Goal: Obtain resource: Download file/media

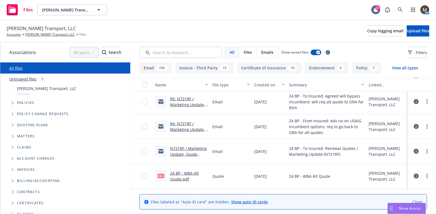
scroll to position [1475, 0]
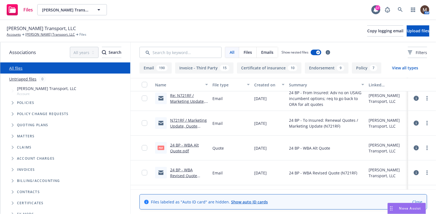
click at [190, 121] on link "N721RF / Marketing Update, Quote Options / [PERSON_NAME] Transport / [DATE]" at bounding box center [188, 131] width 37 height 29
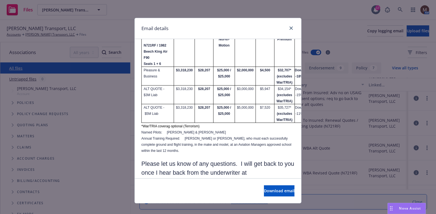
scroll to position [473, 0]
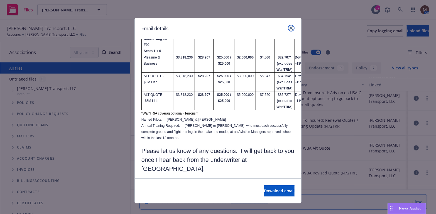
click at [289, 27] on icon "close" at bounding box center [290, 27] width 3 height 3
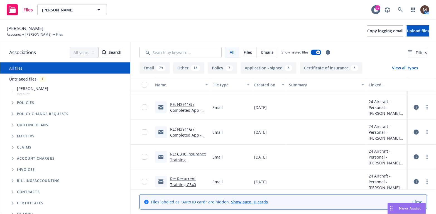
scroll to position [111, 0]
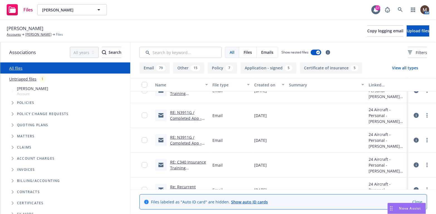
click at [186, 142] on link "RE: N3911G / Completed App - Renewal Quote Request / Mark H. Gunderson" at bounding box center [185, 148] width 31 height 29
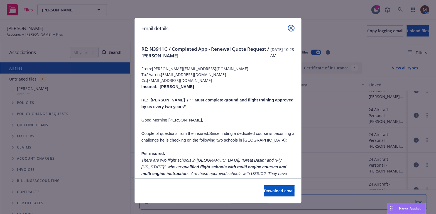
click at [289, 28] on icon "close" at bounding box center [290, 27] width 3 height 3
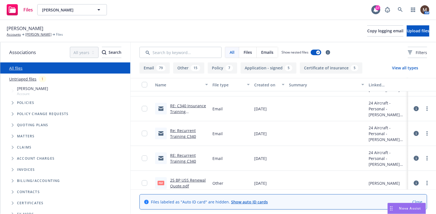
scroll to position [223, 0]
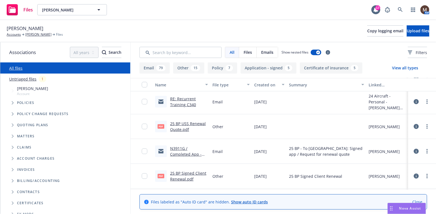
click at [198, 171] on link "25 BP Signed Client Renewal.pdf" at bounding box center [188, 175] width 36 height 11
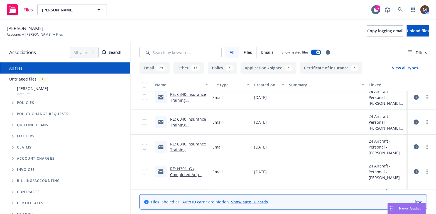
scroll to position [56, 0]
click at [207, 11] on div "Files Mark H. Gunderson Mark H. Gunderson 17 AM" at bounding box center [218, 10] width 436 height 20
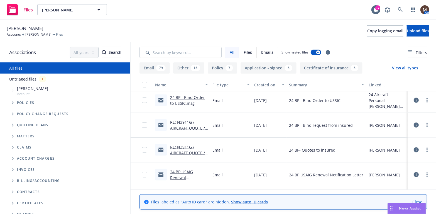
scroll to position [1530, 0]
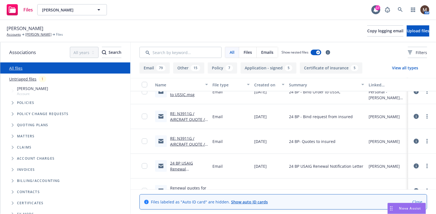
click at [185, 144] on link "RE: N3911G / AIRCRAFT QUOTE / Mark H. Gunderson / 08.31.2024" at bounding box center [187, 146] width 35 height 23
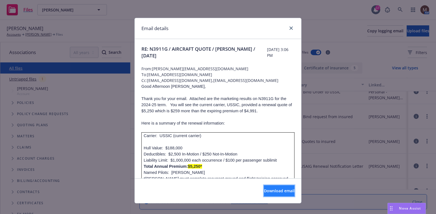
click at [271, 190] on span "Download email" at bounding box center [279, 190] width 31 height 5
drag, startPoint x: 289, startPoint y: 26, endPoint x: 278, endPoint y: 35, distance: 13.8
click at [289, 26] on icon "close" at bounding box center [290, 27] width 3 height 3
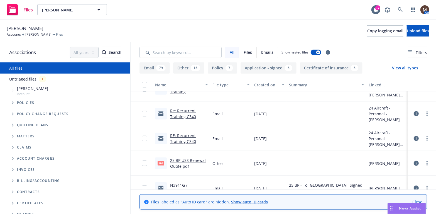
scroll to position [195, 0]
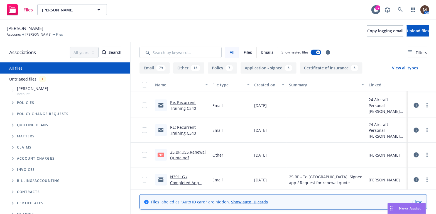
click at [194, 151] on link "25 BP USS Renewal Quote.pdf" at bounding box center [188, 154] width 36 height 11
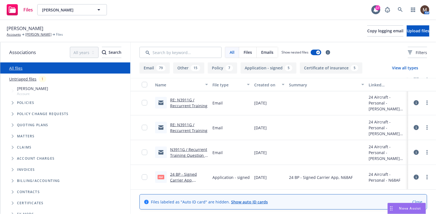
scroll to position [445, 0]
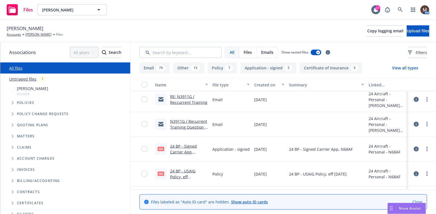
click at [188, 145] on link "24 BP - Signed Carrier App, N68AF.pdf" at bounding box center [183, 151] width 27 height 17
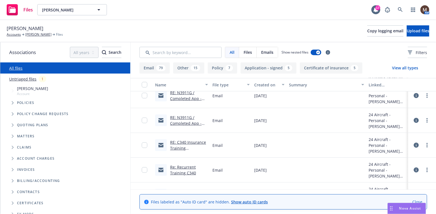
scroll to position [139, 0]
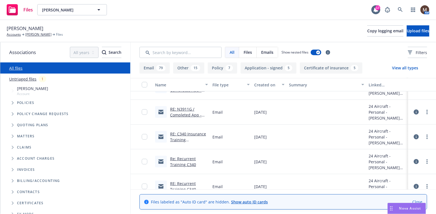
click at [178, 112] on link "RE: N3911G / Completed App - Renewal Quote Request / Mark H. Gunderson" at bounding box center [185, 120] width 31 height 29
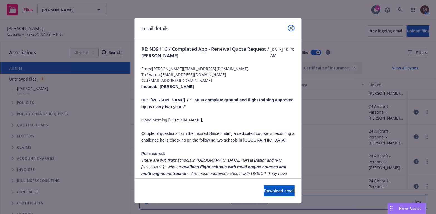
click at [290, 27] on icon "close" at bounding box center [290, 27] width 3 height 3
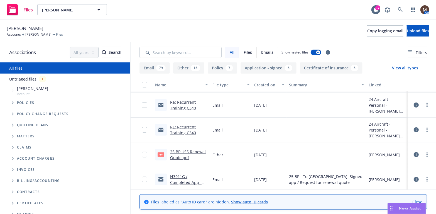
scroll to position [223, 0]
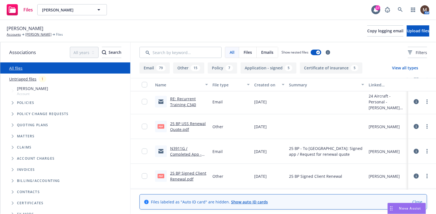
click at [180, 172] on link "25 BP Signed Client Renewal.pdf" at bounding box center [188, 175] width 36 height 11
click at [43, 32] on link "Mark H. Gunderson" at bounding box center [38, 34] width 26 height 5
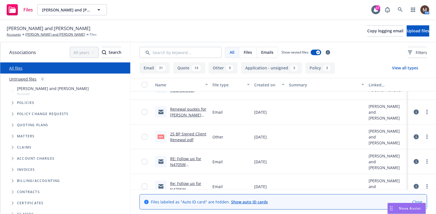
scroll to position [167, 0]
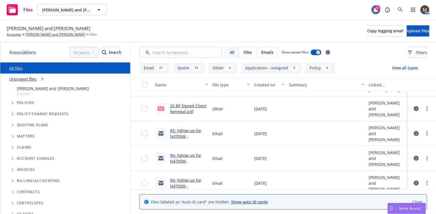
click at [182, 129] on link "RE: Follow up for N4705W Hull/Liability Renewal – Request for Updates" at bounding box center [187, 142] width 35 height 29
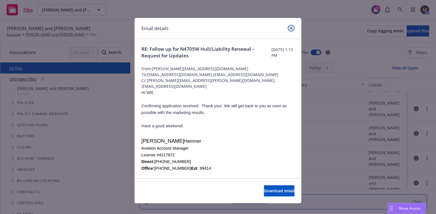
click at [289, 28] on icon "close" at bounding box center [290, 27] width 3 height 3
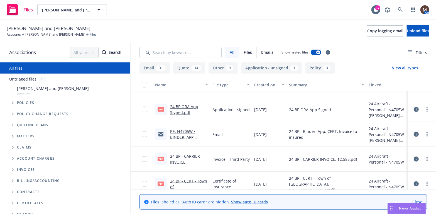
scroll to position [390, 0]
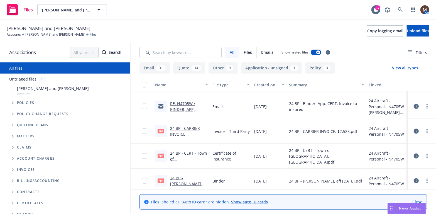
click at [185, 151] on link "24 BP - CERT - Town of Addison, Airport.pdf.pdf" at bounding box center [189, 167] width 38 height 35
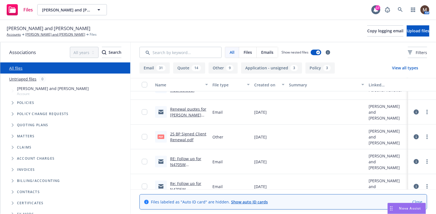
scroll to position [167, 0]
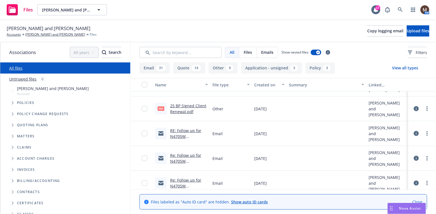
click at [178, 130] on link "RE: Follow up for N4705W Hull/Liability Renewal – Request for Updates" at bounding box center [187, 142] width 35 height 29
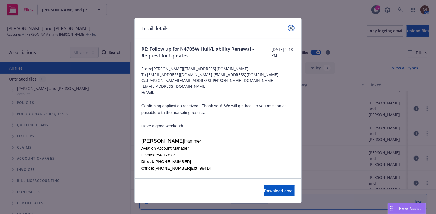
click at [291, 29] on link "close" at bounding box center [291, 28] width 7 height 7
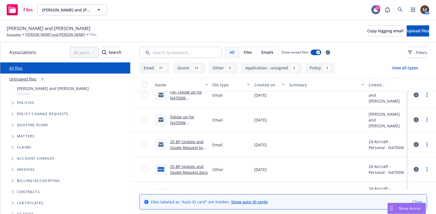
scroll to position [306, 0]
